Goal: Information Seeking & Learning: Learn about a topic

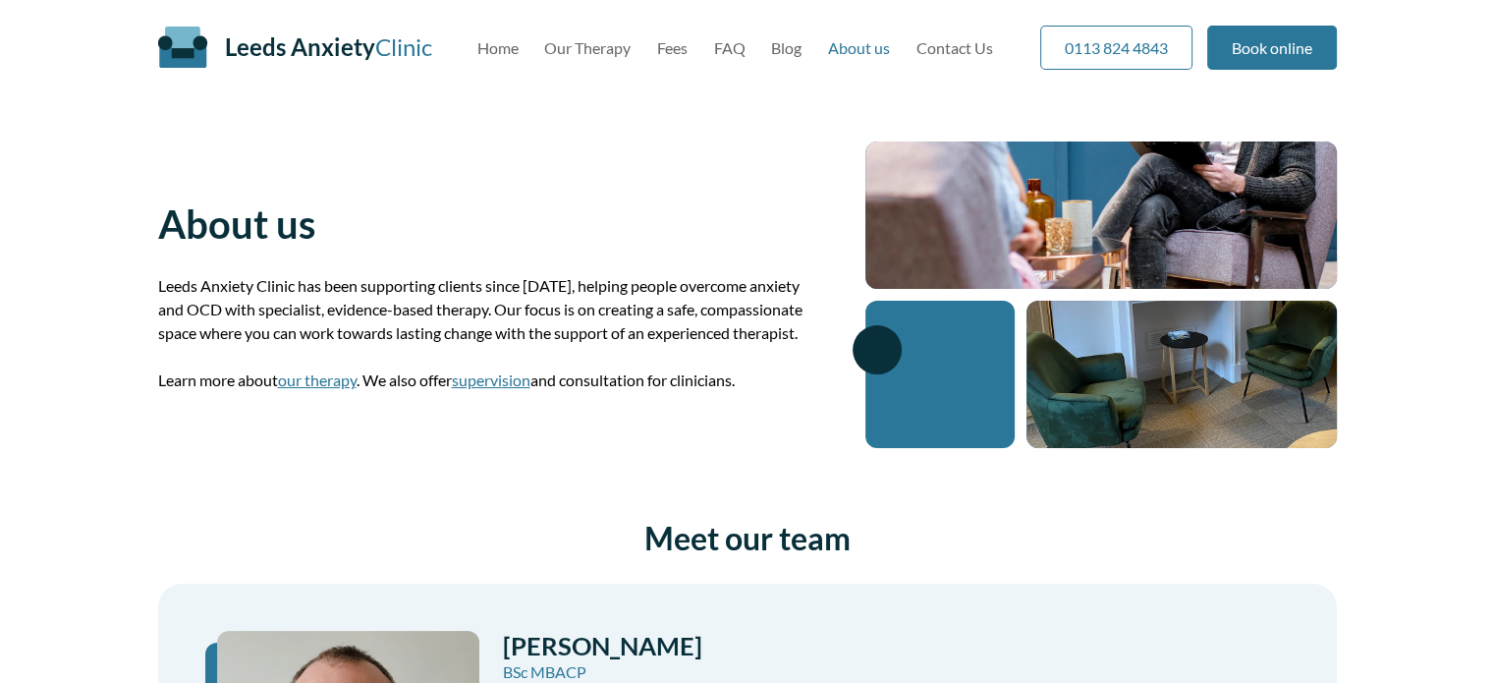
click at [253, 48] on span "Leeds Anxiety" at bounding box center [300, 46] width 150 height 28
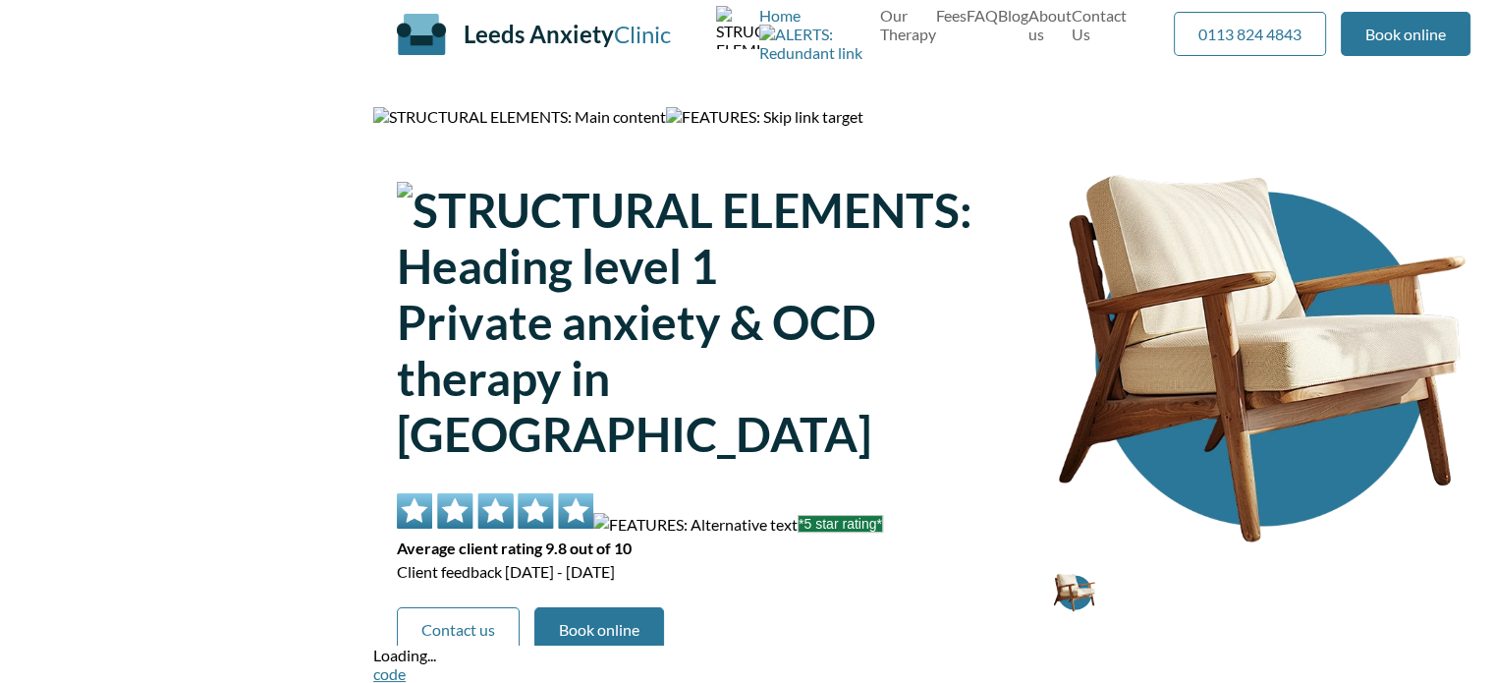
scroll to position [75, 0]
click at [1289, 32] on header "Leeds Anxiety Clinic Skip to main content Home Our Therapy Fees FAQ Blog About …" at bounding box center [933, 22] width 1121 height 115
click at [743, 251] on div "Private anxiety & OCD therapy in [GEOGRAPHIC_DATA] *5 star rating* Average clie…" at bounding box center [689, 398] width 585 height 501
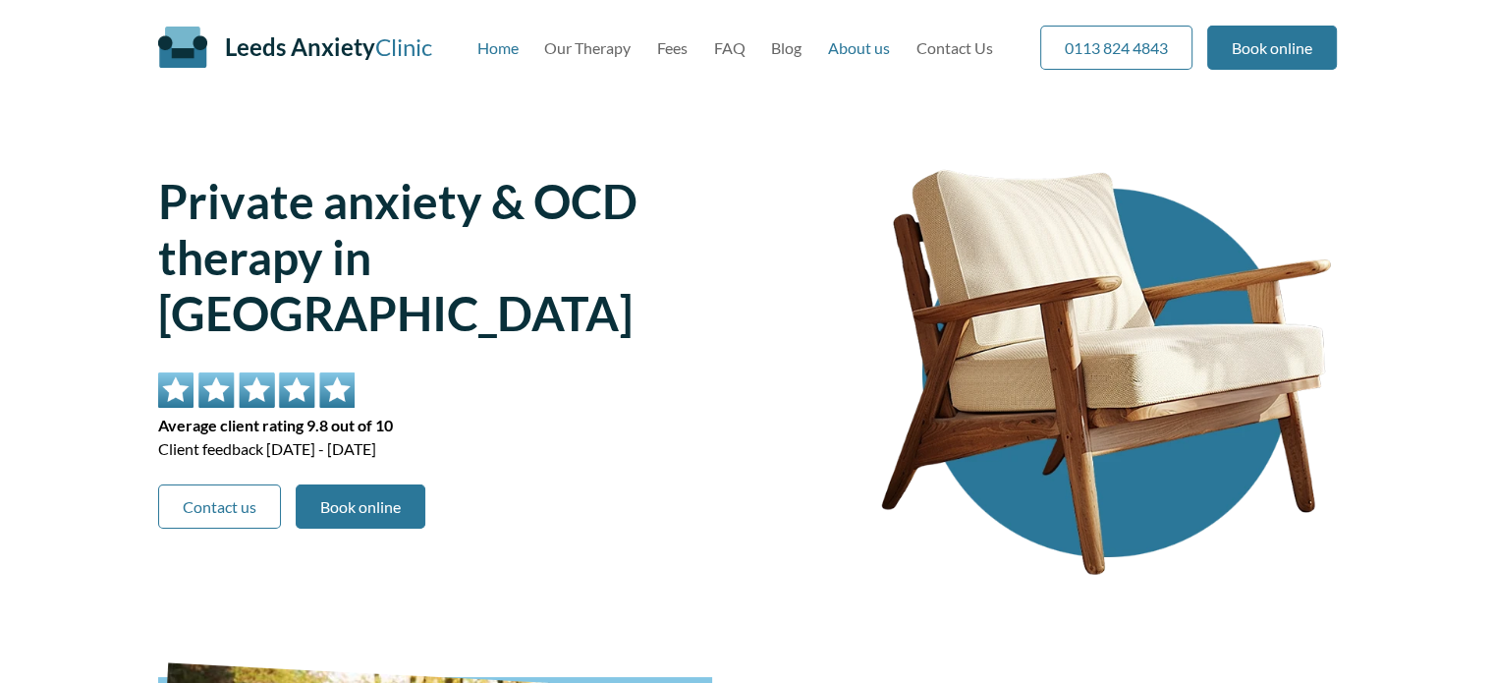
click at [885, 50] on link "About us" at bounding box center [859, 47] width 62 height 19
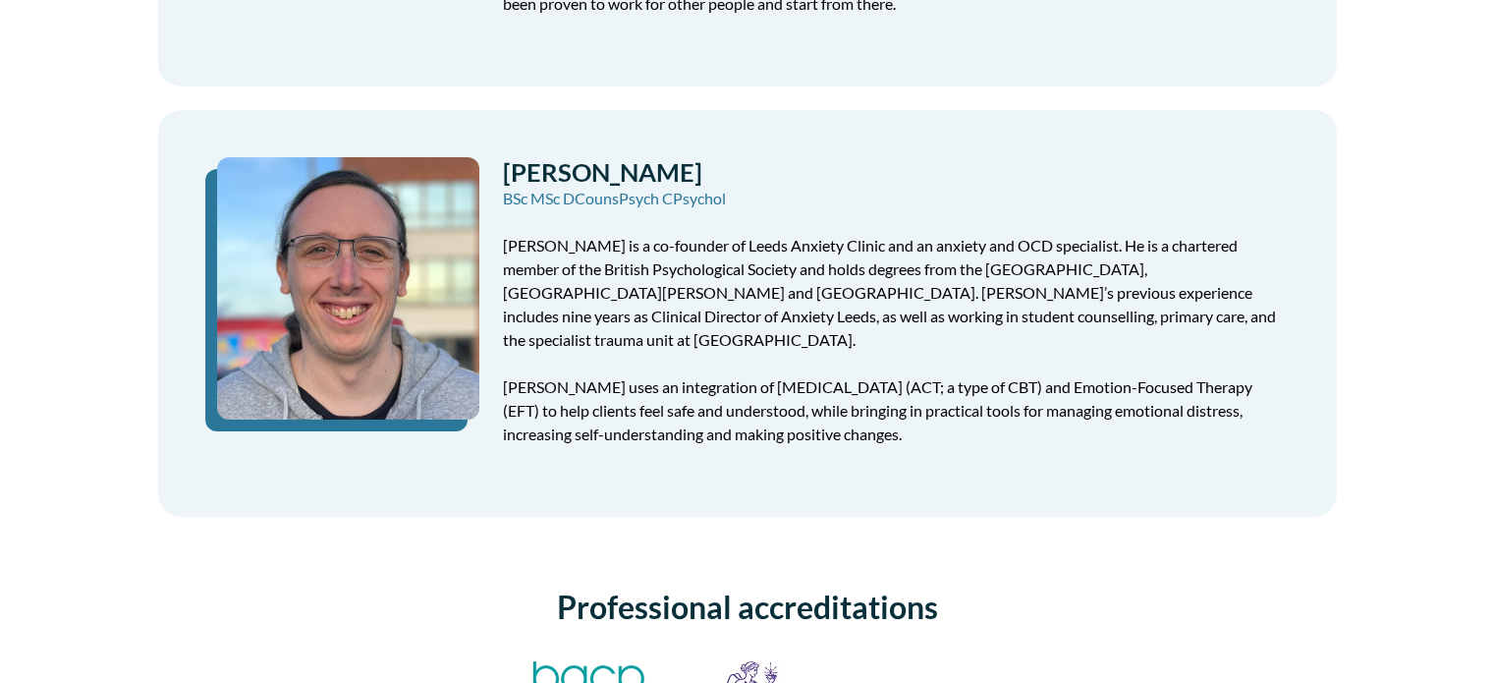
scroll to position [982, 0]
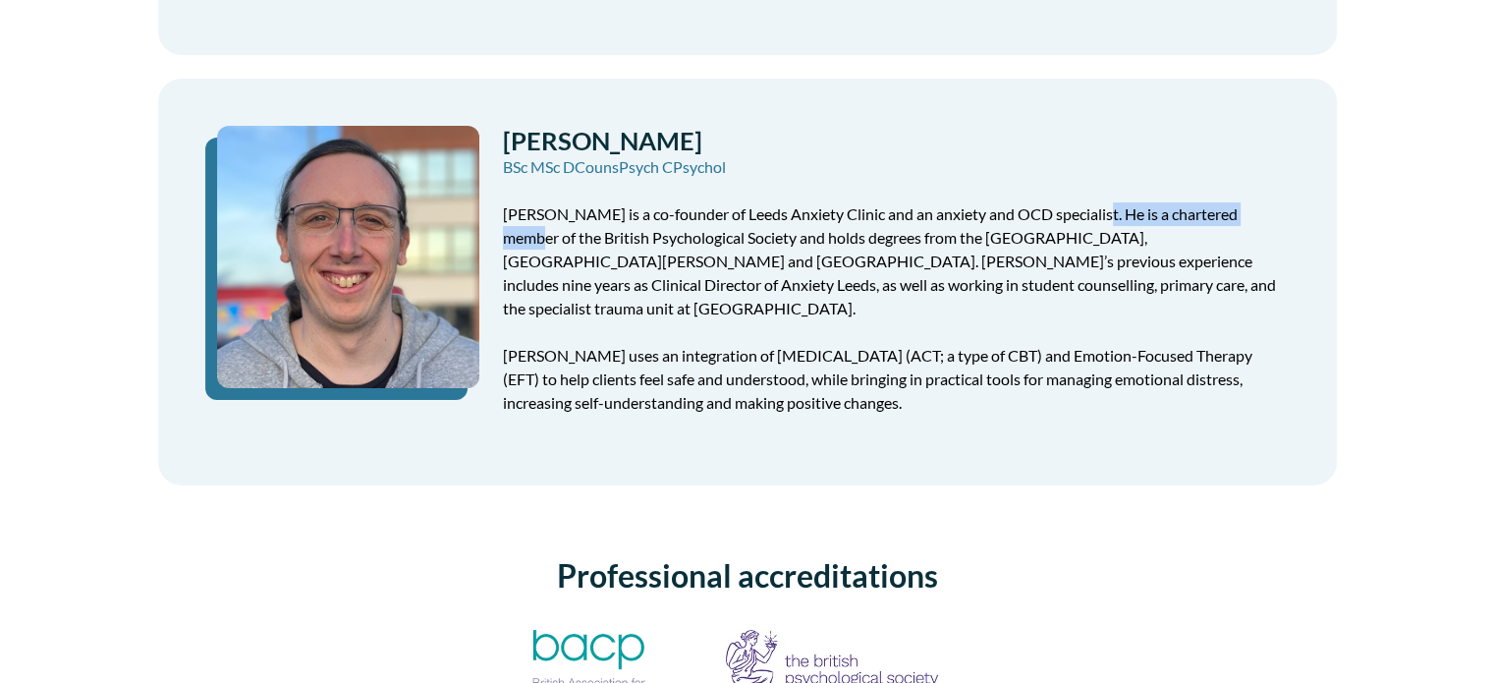
drag, startPoint x: 941, startPoint y: 189, endPoint x: 1206, endPoint y: 160, distance: 266.8
click at [1096, 202] on p "Chris is a co-founder of Leeds Anxiety Clinic and an anxiety and OCD specialist…" at bounding box center [896, 261] width 787 height 118
click at [1305, 160] on div "Dr. Chris Worfolk BSc MSc DCounsPsych CPsychol Chris is a co-founder of Leeds A…" at bounding box center [747, 282] width 1179 height 407
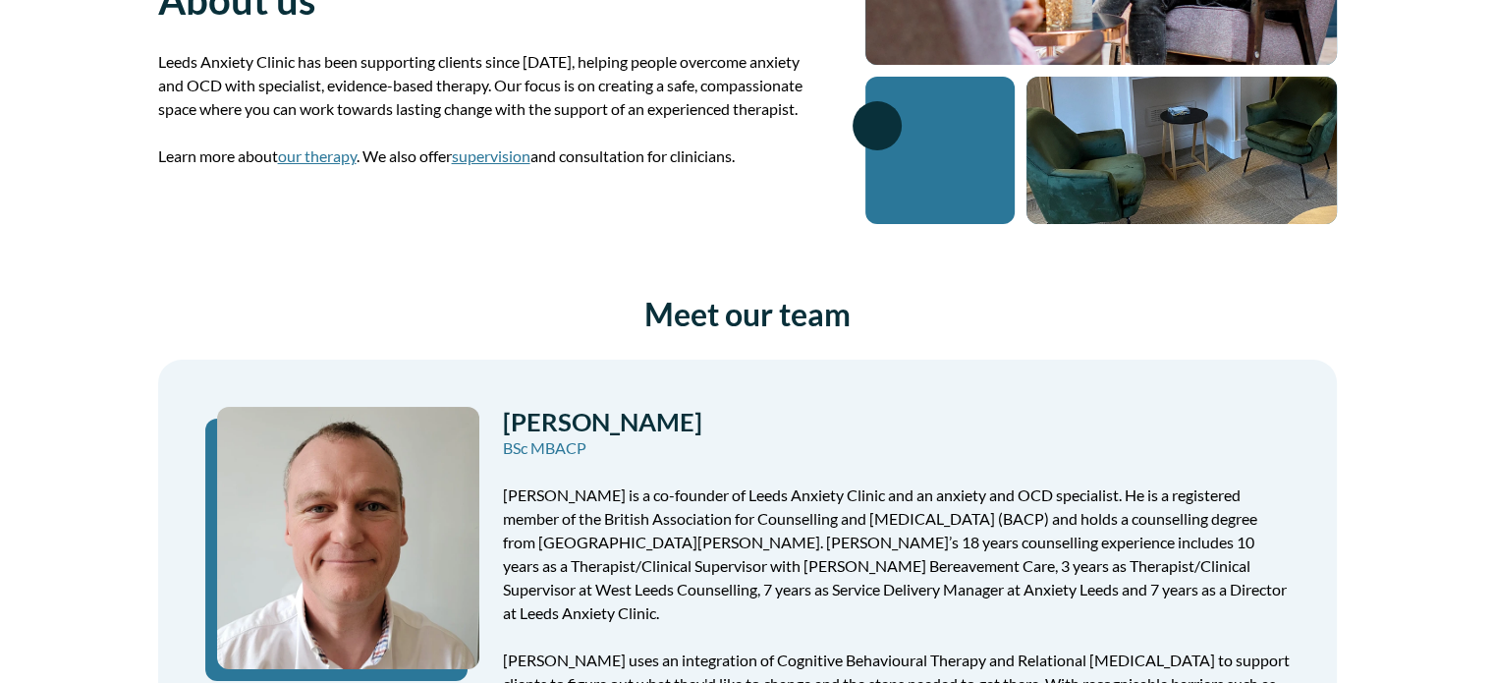
scroll to position [0, 0]
